Goal: Find specific page/section: Find specific page/section

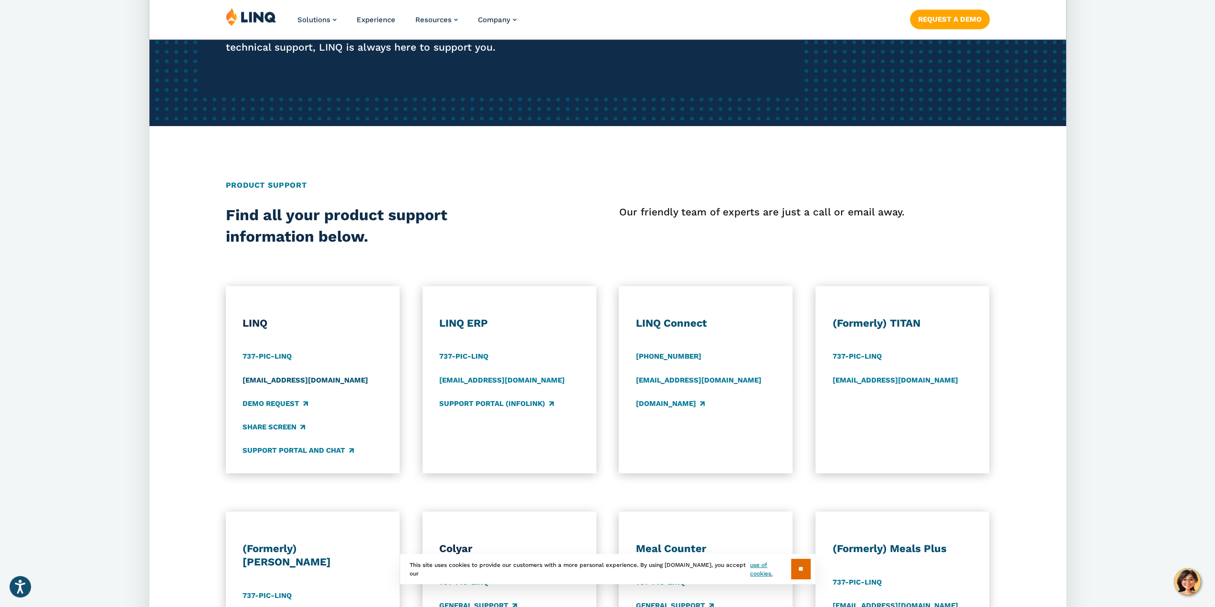
scroll to position [239, 0]
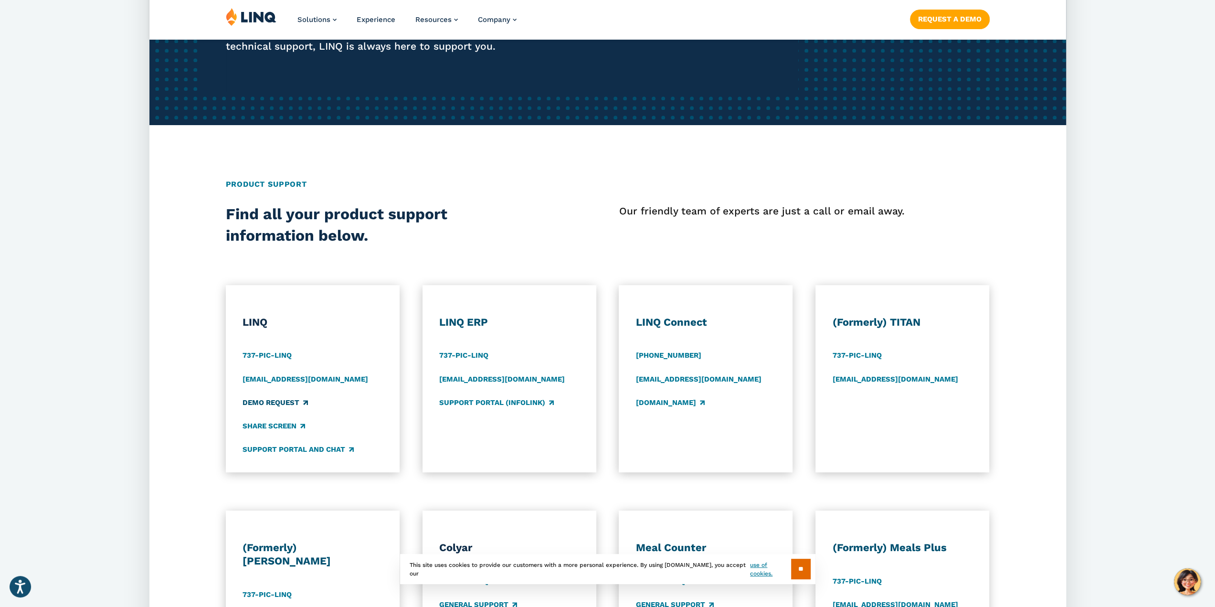
click at [295, 402] on link "Demo Request" at bounding box center [274, 402] width 65 height 11
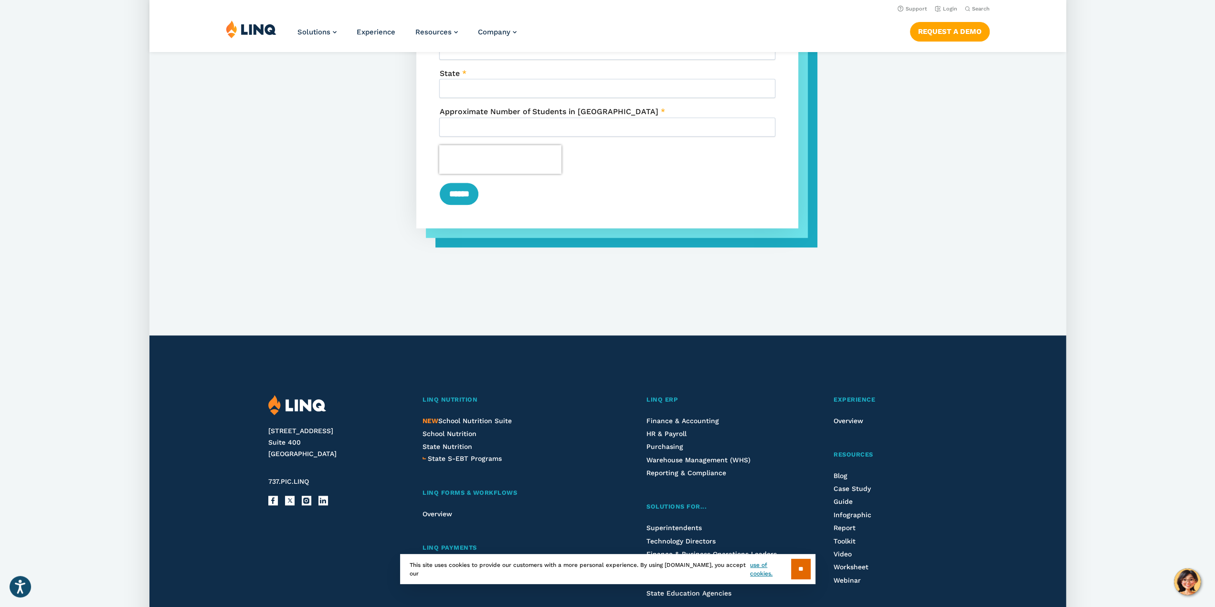
scroll to position [668, 0]
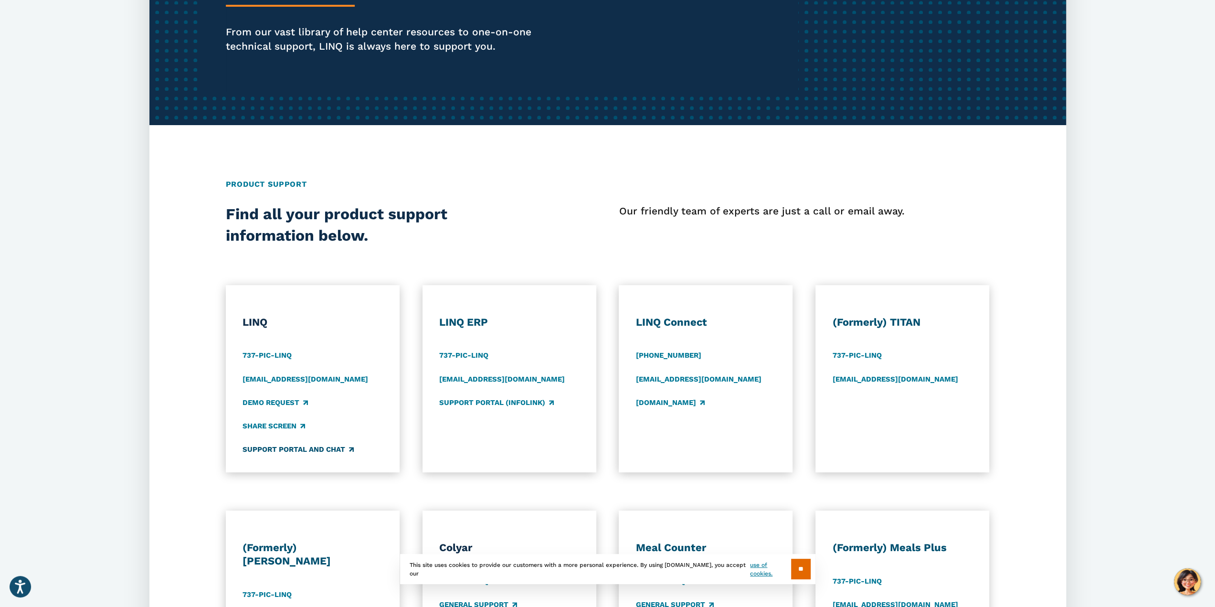
click at [313, 450] on link "Support Portal and Chat" at bounding box center [297, 449] width 111 height 11
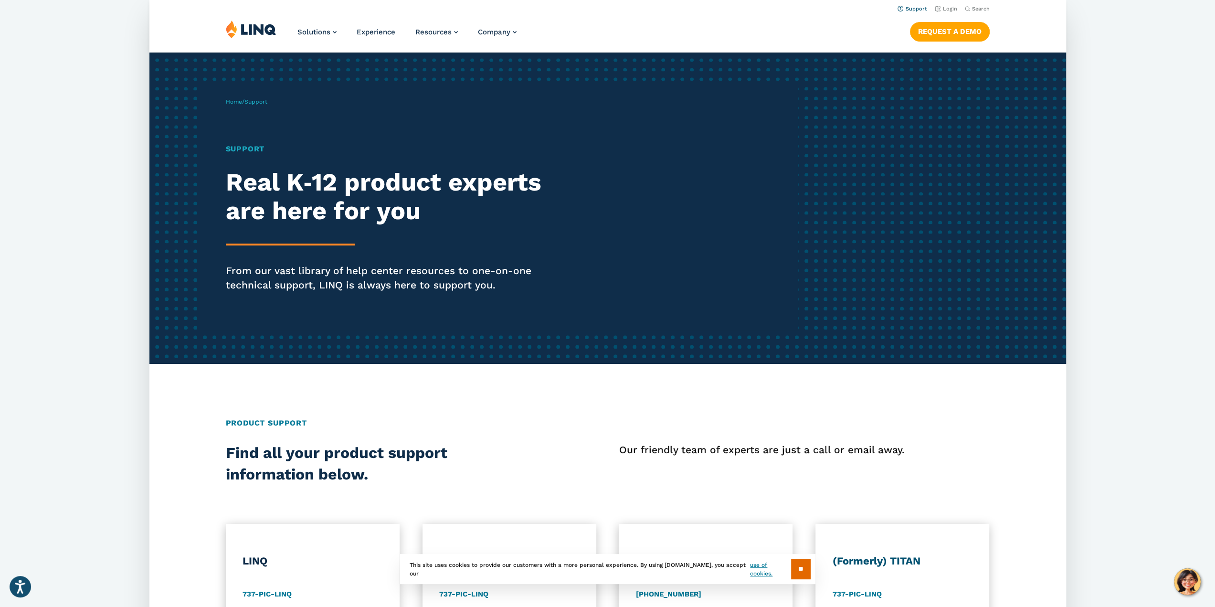
click at [902, 7] on link "Support" at bounding box center [912, 9] width 30 height 6
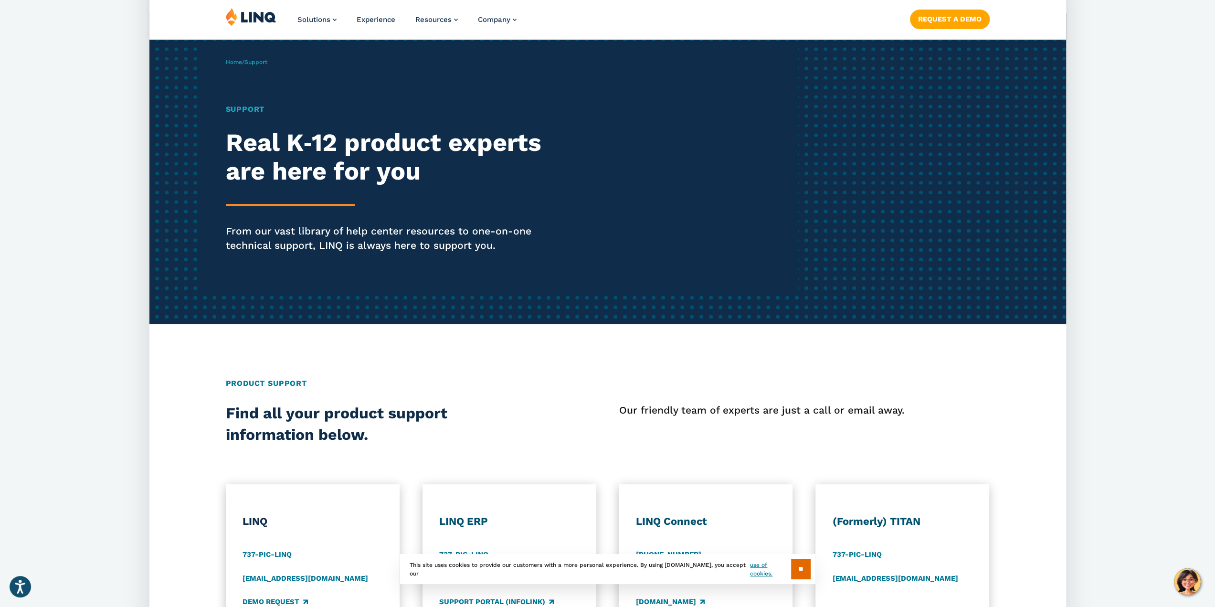
scroll to position [191, 0]
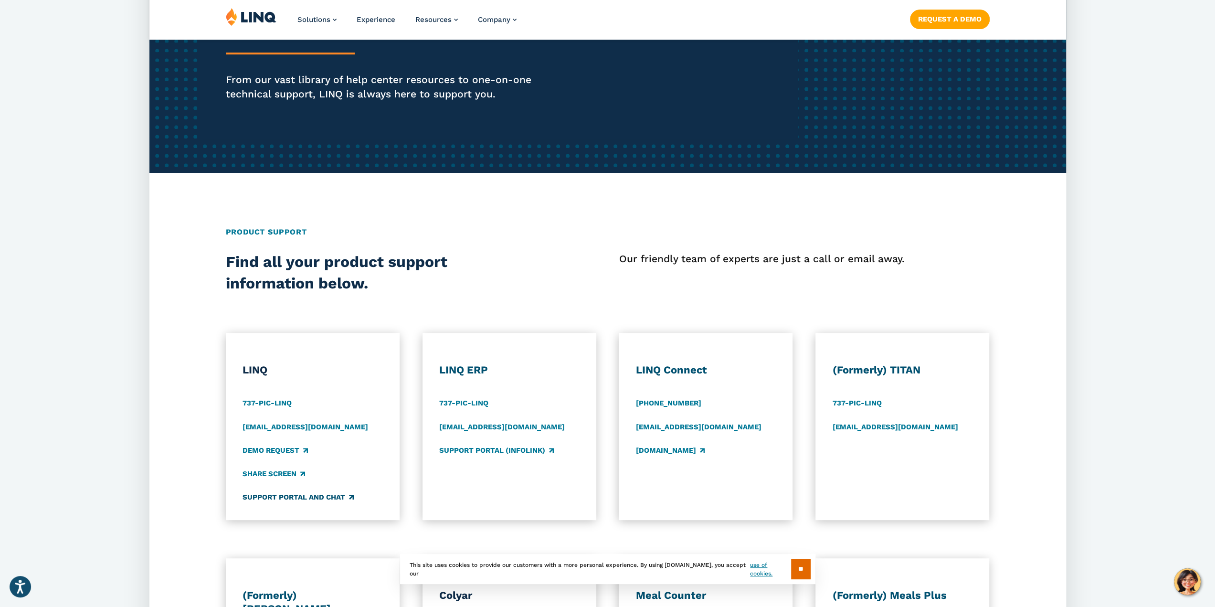
click at [339, 495] on link "Support Portal and Chat" at bounding box center [297, 497] width 111 height 11
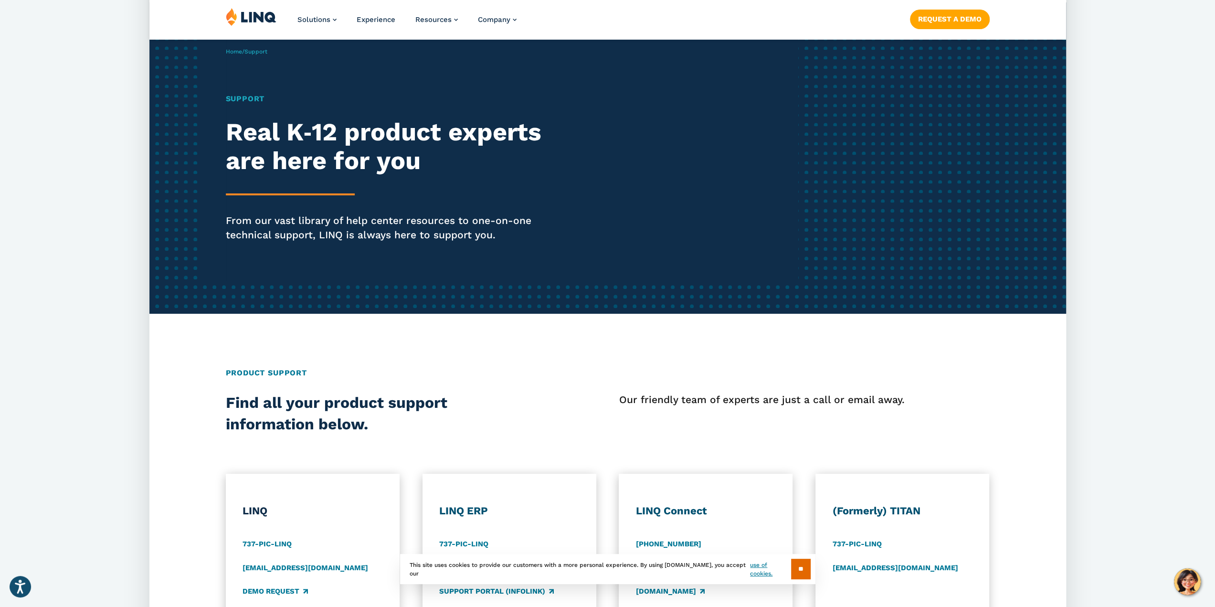
scroll to position [239, 0]
